Goal: Find specific page/section: Find specific page/section

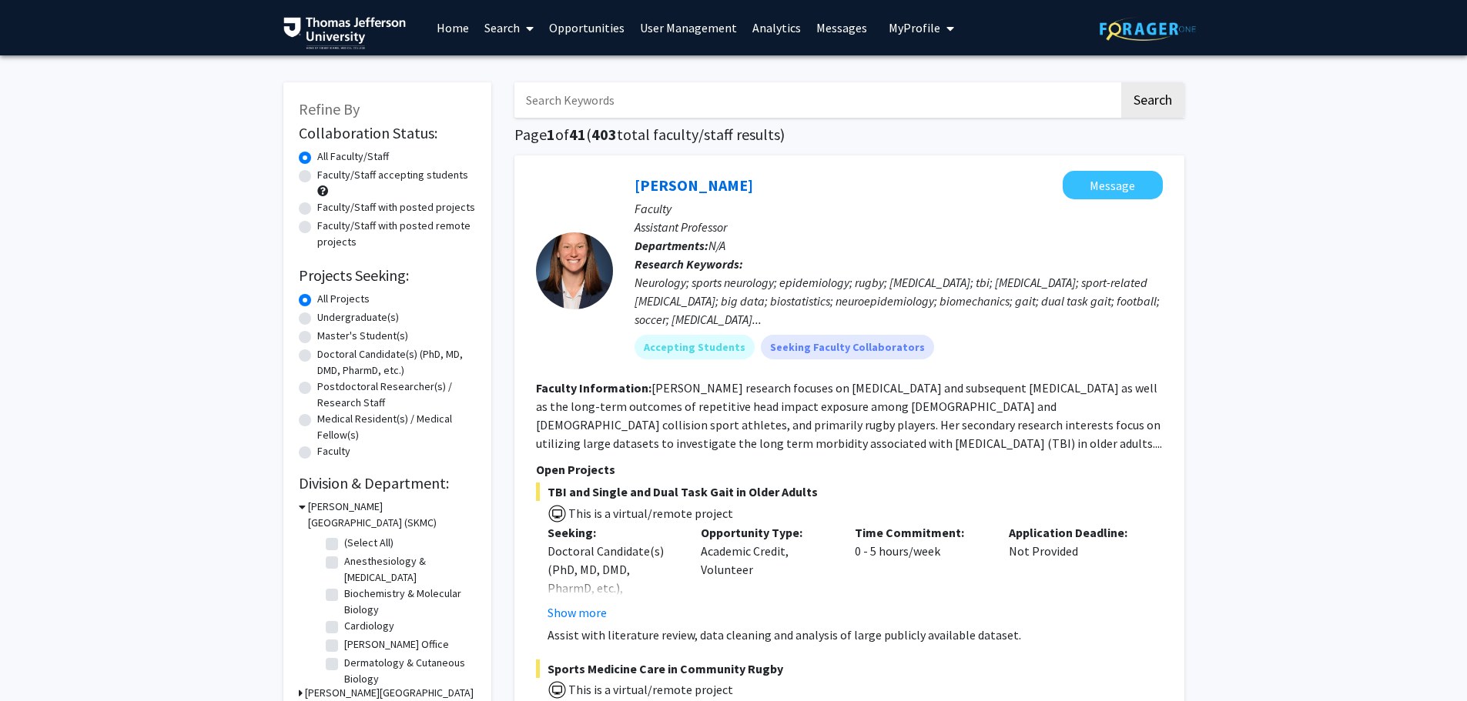
click at [601, 92] on input "Search Keywords" at bounding box center [816, 99] width 604 height 35
type input "kavita"
click at [1121, 82] on button "Search" at bounding box center [1152, 99] width 63 height 35
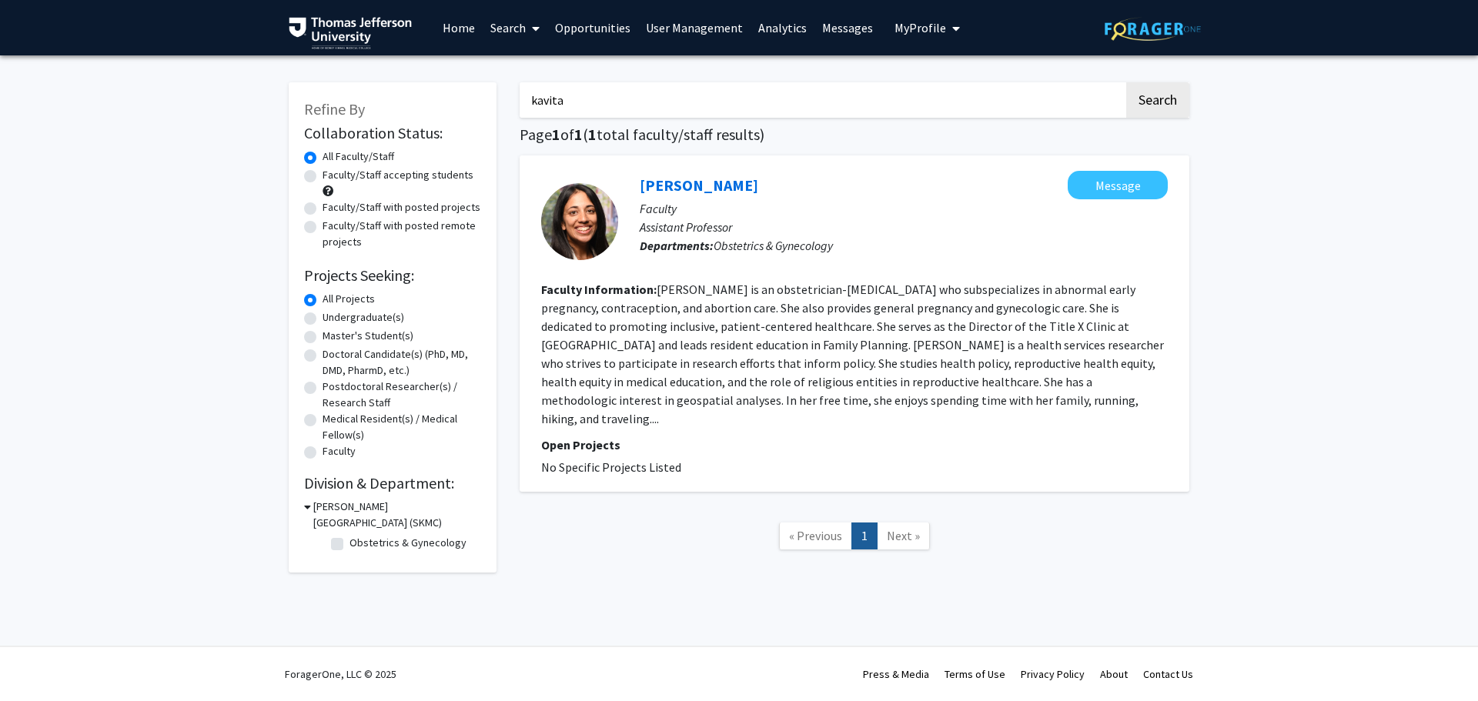
click at [892, 335] on section "Faculty Information: [PERSON_NAME] is an obstetrician-[MEDICAL_DATA] who subspe…" at bounding box center [854, 354] width 627 height 148
click at [708, 190] on link "[PERSON_NAME]" at bounding box center [699, 185] width 119 height 19
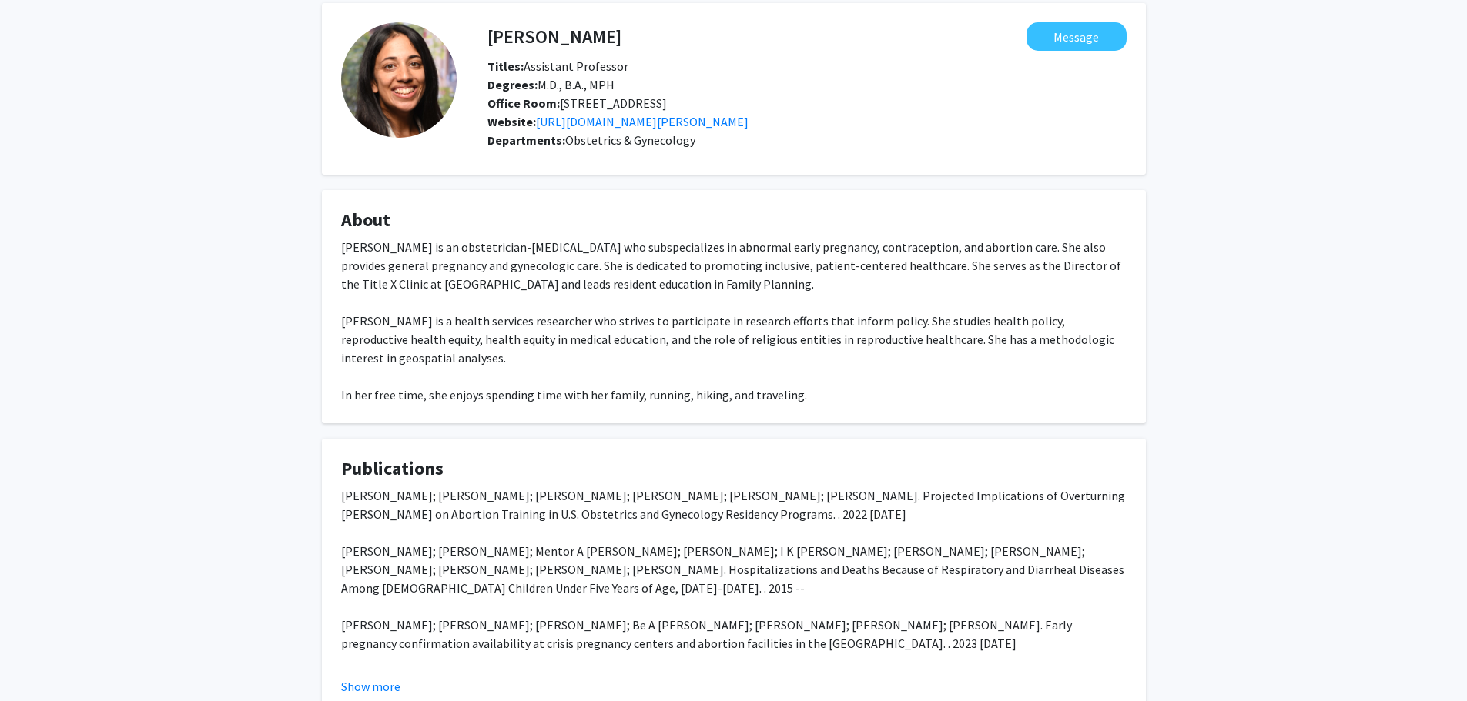
scroll to position [192, 0]
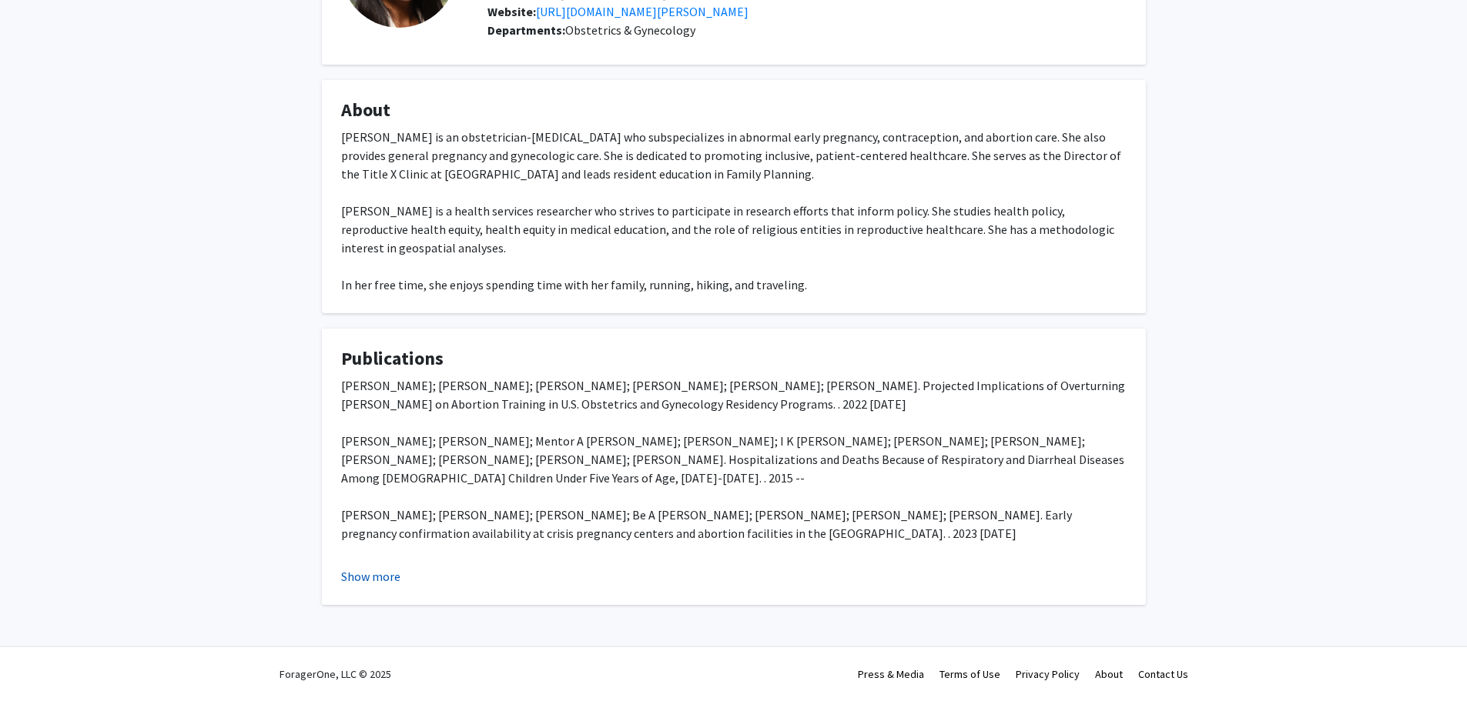
click at [380, 578] on button "Show more" at bounding box center [370, 576] width 59 height 18
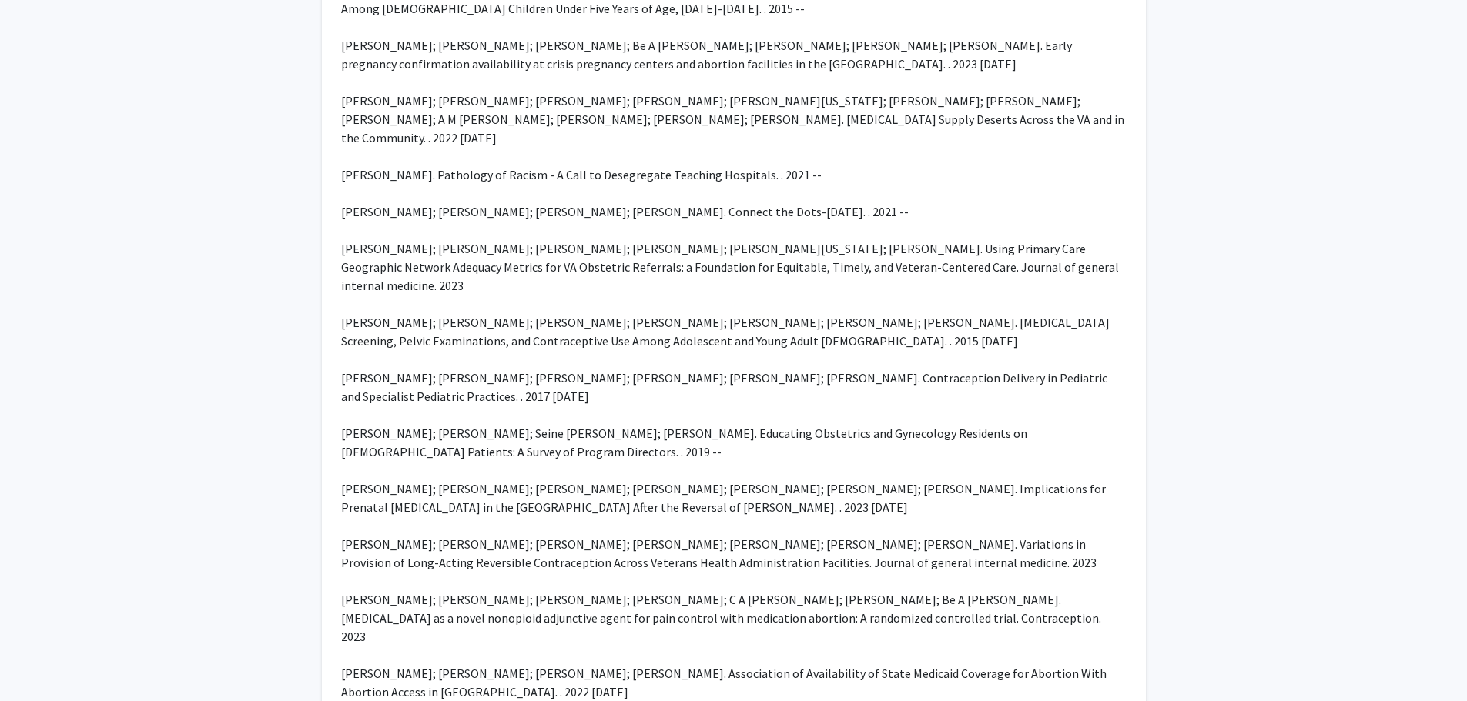
scroll to position [802, 0]
